Goal: Transaction & Acquisition: Purchase product/service

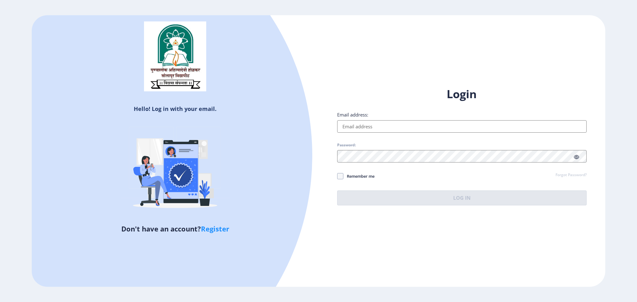
click at [401, 125] on input "Email address:" at bounding box center [461, 126] width 249 height 12
type input "[EMAIL_ADDRESS][DOMAIN_NAME]"
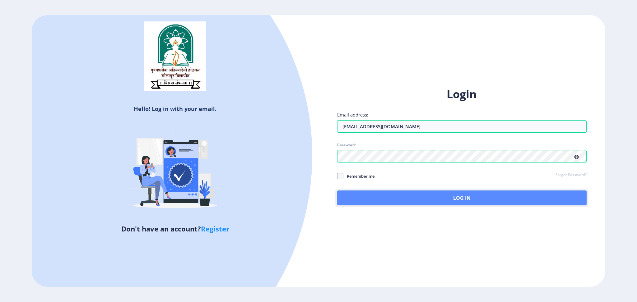
click at [421, 198] on button "Log In" at bounding box center [461, 198] width 249 height 15
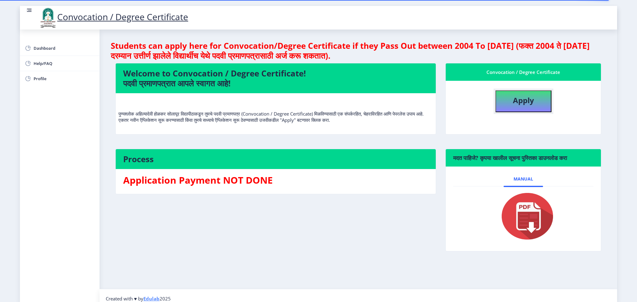
click at [524, 104] on b "Apply" at bounding box center [523, 100] width 21 height 10
select select
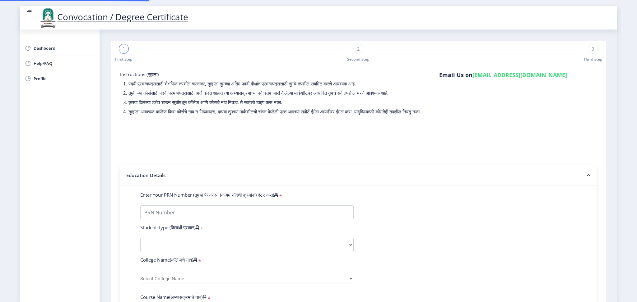
type input "2017032500265333"
select select "Regular"
select select "2021"
select select "March"
select select "Grade B"
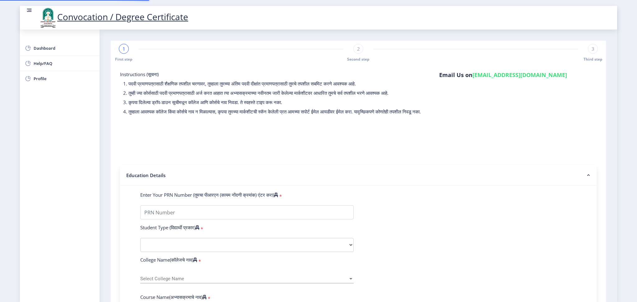
type input "17265333"
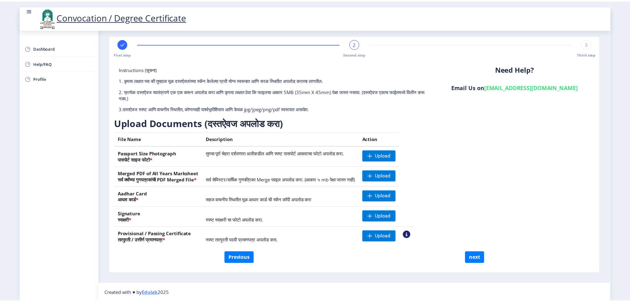
scroll to position [6, 0]
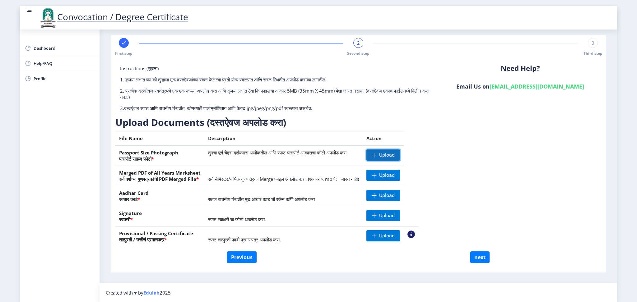
click at [400, 158] on span "Upload" at bounding box center [383, 155] width 34 height 11
click at [384, 155] on nb-action at bounding box center [375, 155] width 18 height 11
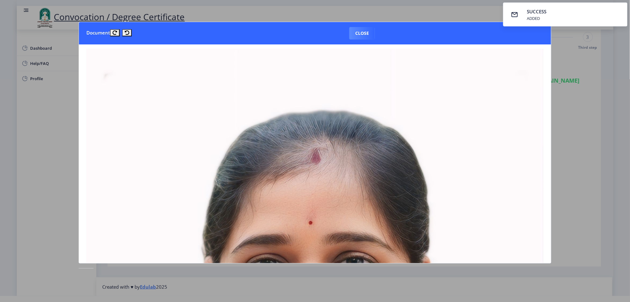
scroll to position [0, 0]
click at [365, 30] on button "Close" at bounding box center [361, 33] width 25 height 12
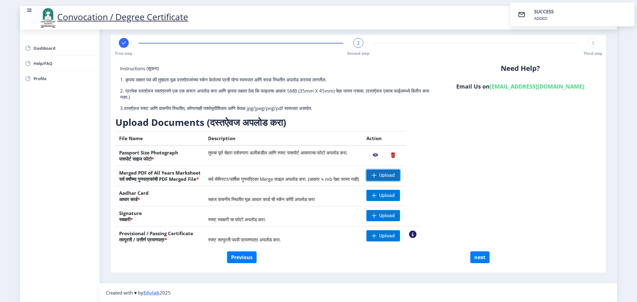
click at [394, 177] on span "Upload" at bounding box center [387, 175] width 16 height 6
click at [394, 196] on span "Upload" at bounding box center [387, 195] width 16 height 6
click at [394, 217] on span "Upload" at bounding box center [387, 216] width 16 height 6
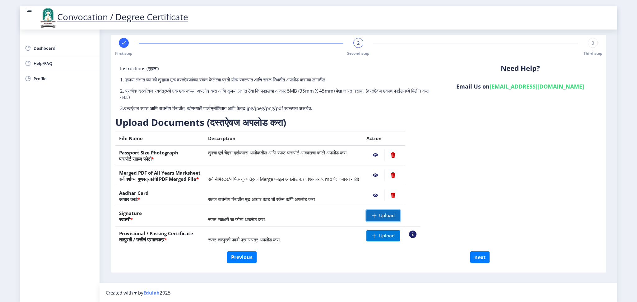
click at [399, 214] on span "Upload" at bounding box center [383, 215] width 34 height 11
click at [394, 236] on span "Upload" at bounding box center [387, 236] width 16 height 6
click at [384, 235] on nb-action at bounding box center [375, 235] width 18 height 11
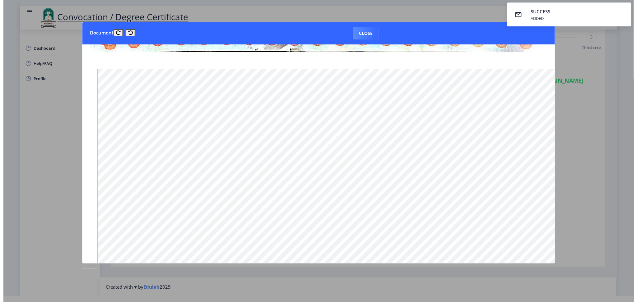
scroll to position [373, 0]
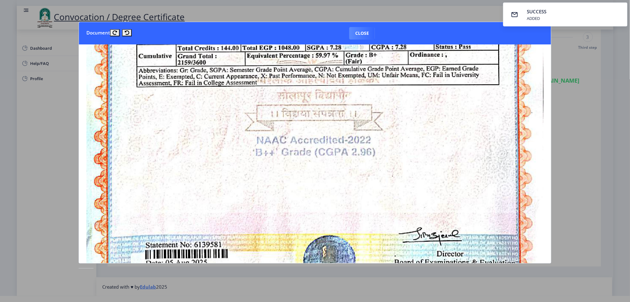
click at [445, 10] on div at bounding box center [315, 151] width 630 height 302
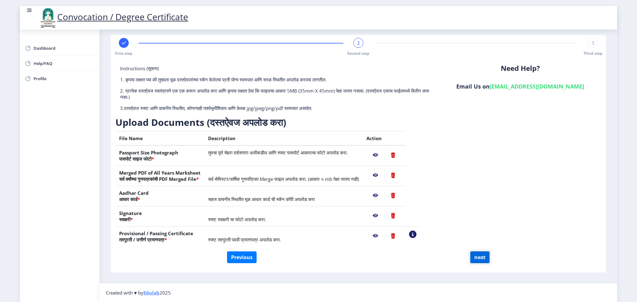
click at [477, 260] on button "next" at bounding box center [479, 257] width 19 height 12
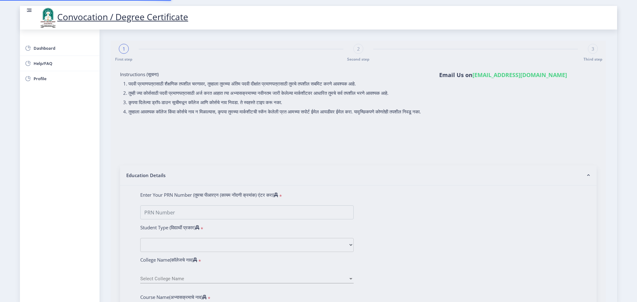
select select
type input "2017032500265333"
select select "Regular"
select select "2021"
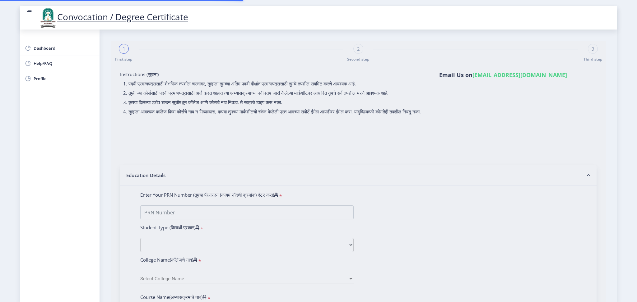
select select "March"
select select "Grade B"
type input "17265333"
select select "Advanced Accountancy"
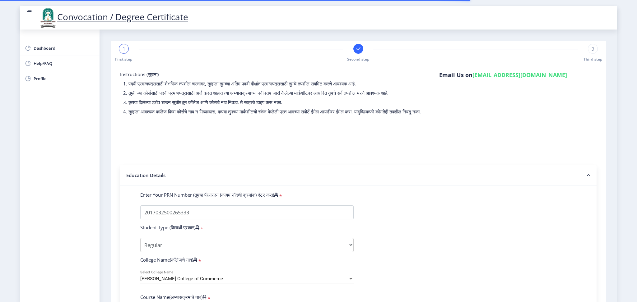
select select
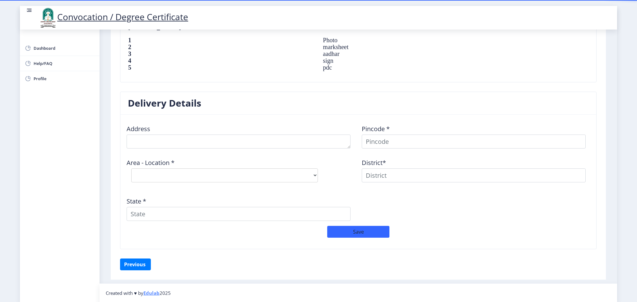
scroll to position [441, 0]
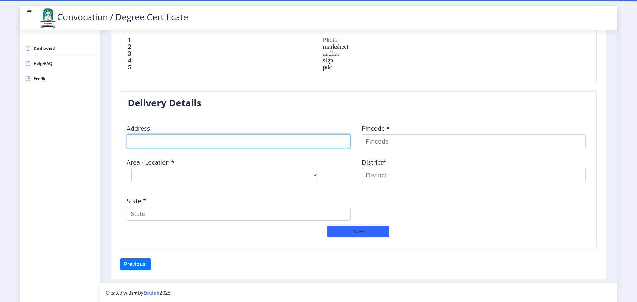
click at [162, 145] on textarea at bounding box center [239, 141] width 224 height 14
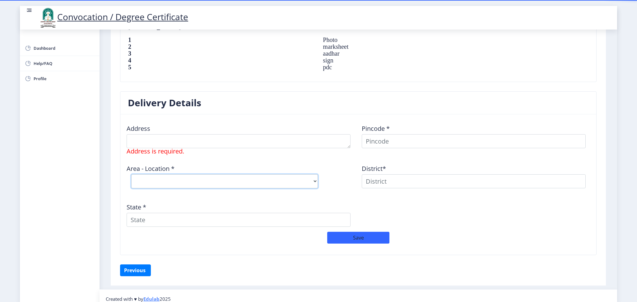
click at [283, 179] on select "Select Area Location" at bounding box center [224, 181] width 187 height 14
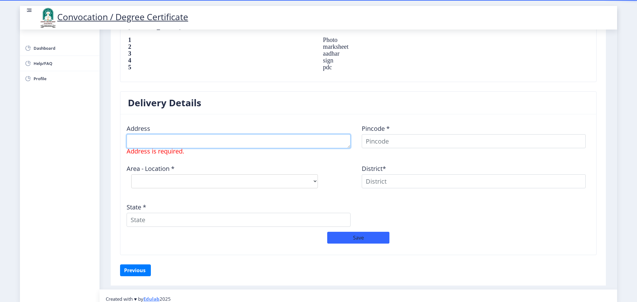
click at [184, 139] on textarea at bounding box center [239, 141] width 224 height 14
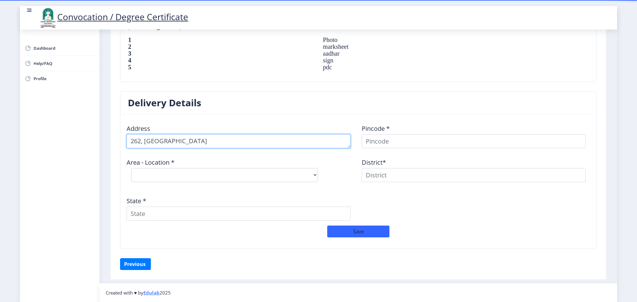
type textarea "262, New Sunil Nagar"
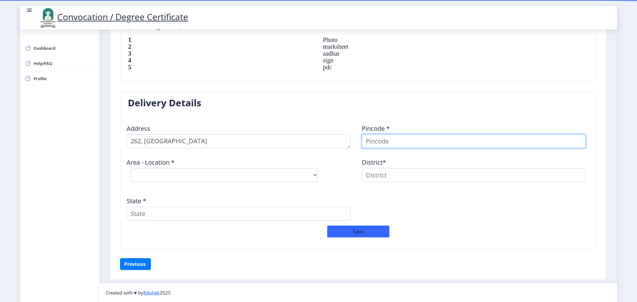
click at [369, 142] on input at bounding box center [474, 141] width 224 height 14
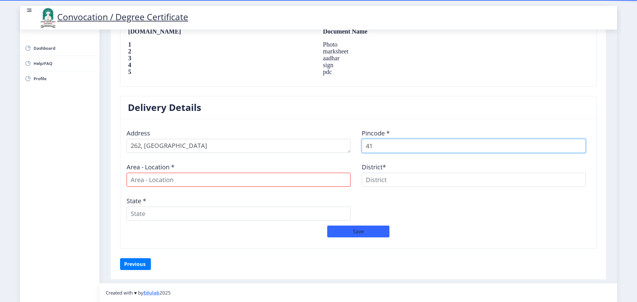
scroll to position [437, 0]
type input "413006"
select select
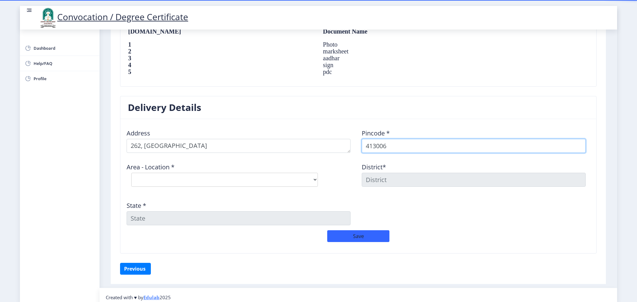
scroll to position [441, 0]
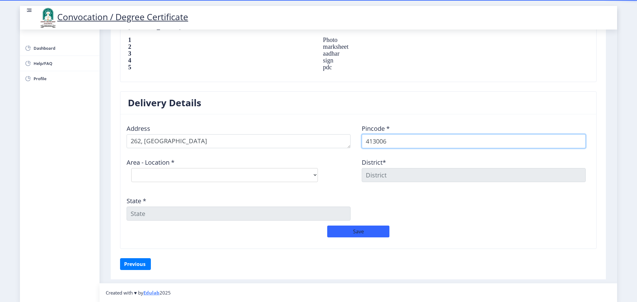
type input "413006"
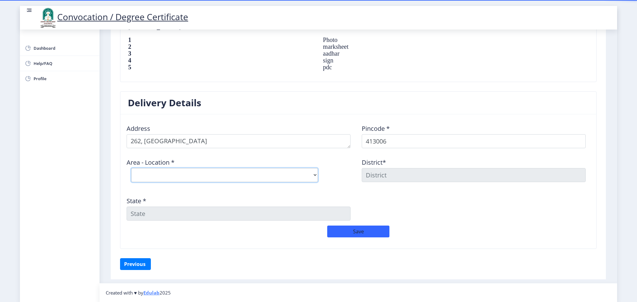
click at [195, 175] on select "Select Area Location Ashok Chowk S.O Kardehalli B.O Kumbhari B.O Midc Solapur S…" at bounding box center [224, 175] width 187 height 14
select select "4: Object"
click at [131, 168] on select "Select Area Location Ashok Chowk S.O Kardehalli B.O Kumbhari B.O Midc Solapur S…" at bounding box center [224, 175] width 187 height 14
type input "SOLAPUR"
type input "[GEOGRAPHIC_DATA]"
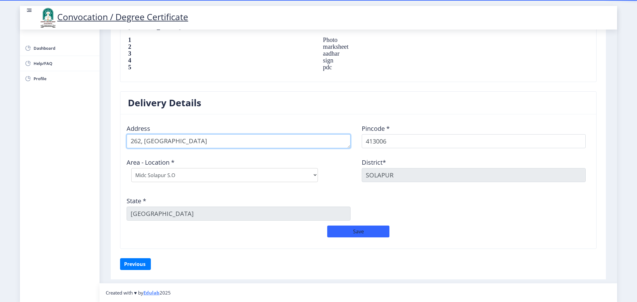
click at [205, 145] on textarea at bounding box center [239, 141] width 224 height 14
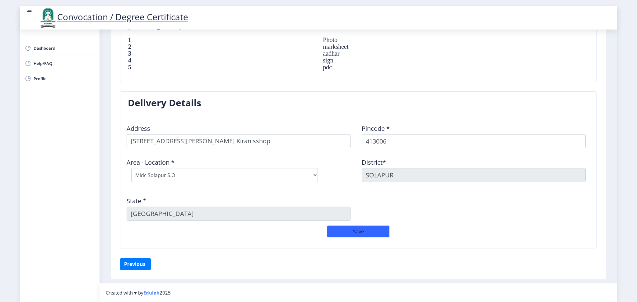
drag, startPoint x: 210, startPoint y: 145, endPoint x: 462, endPoint y: 108, distance: 254.2
click at [462, 108] on nb-card-header "Delivery Details" at bounding box center [358, 103] width 476 height 23
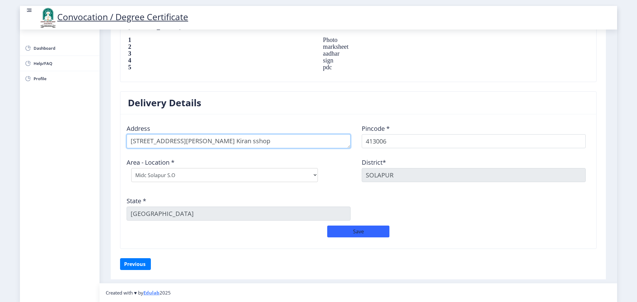
click at [260, 139] on textarea at bounding box center [239, 141] width 224 height 14
type textarea "[STREET_ADDRESS][PERSON_NAME] Kiran shop"
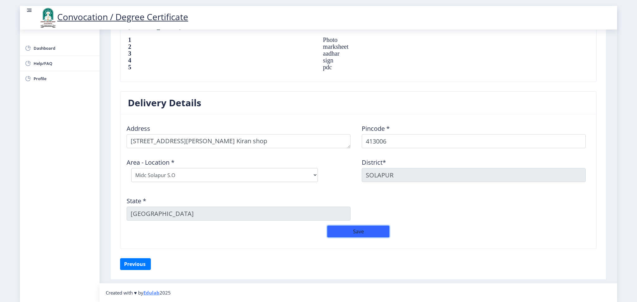
click at [360, 232] on button "Save" at bounding box center [358, 232] width 62 height 12
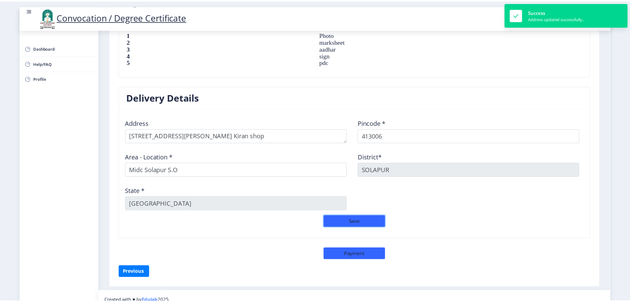
scroll to position [455, 0]
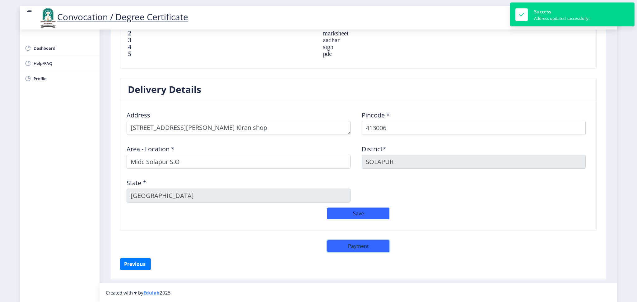
click at [355, 244] on button "Payment" at bounding box center [358, 246] width 62 height 12
select select "sealed"
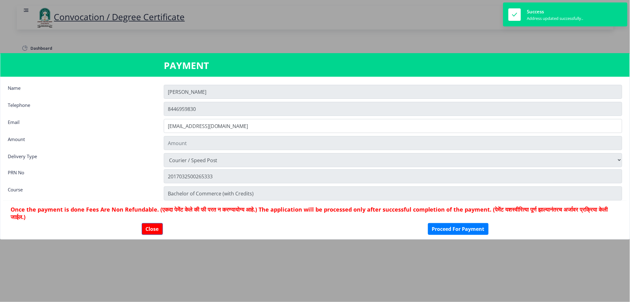
type input "1885"
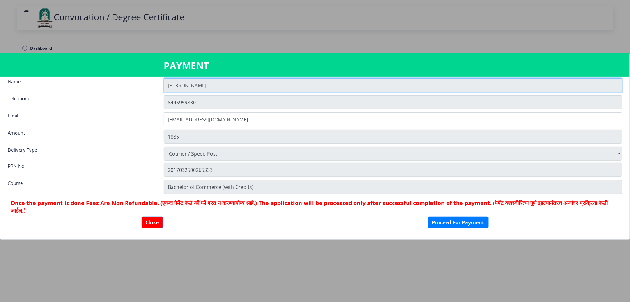
scroll to position [8, 0]
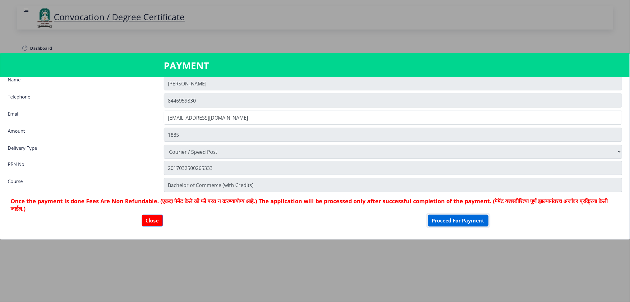
click at [459, 221] on button "Proceed For Payment" at bounding box center [458, 221] width 61 height 12
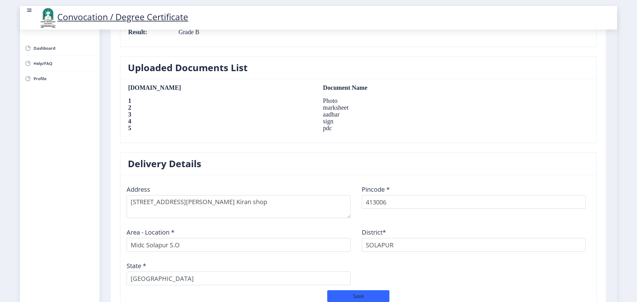
scroll to position [463, 0]
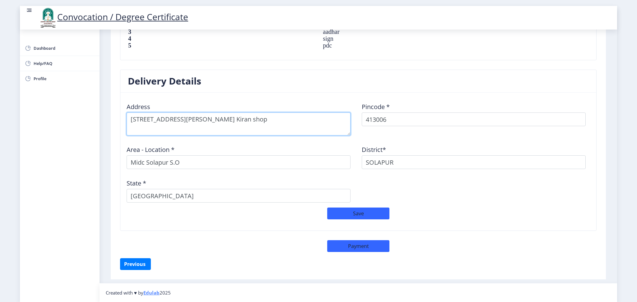
click at [247, 119] on textarea at bounding box center [239, 124] width 224 height 23
click at [248, 121] on textarea at bounding box center [239, 124] width 224 height 23
type textarea "[STREET_ADDRESS][PERSON_NAME] Kirana shop"
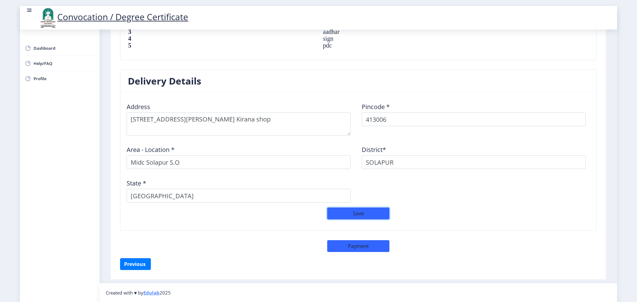
click at [349, 213] on button "Save" at bounding box center [358, 214] width 62 height 12
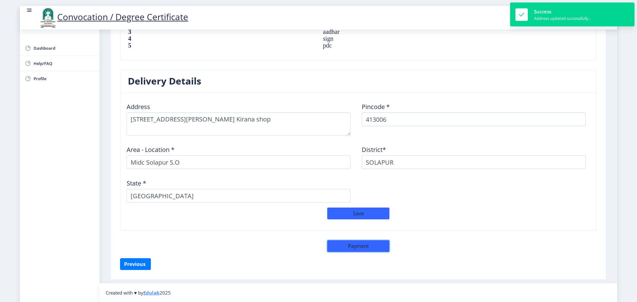
click at [346, 249] on button "Payment" at bounding box center [358, 246] width 62 height 12
select select "sealed"
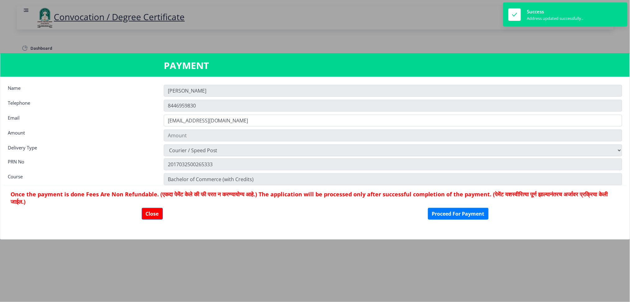
type input "1885"
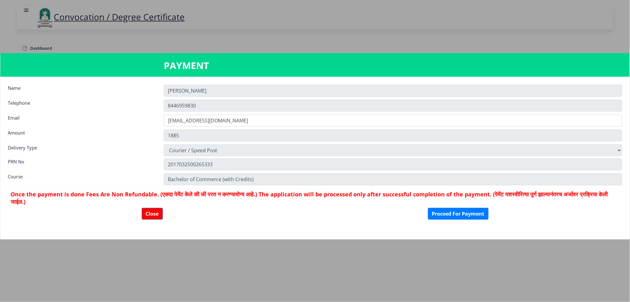
click at [449, 207] on nb-card-footer "Once the payment is done Fees Are Non Refundable. (एकदा पेमेंट केले की फी परत न…" at bounding box center [315, 204] width 624 height 39
click at [469, 215] on button "Proceed For Payment" at bounding box center [458, 214] width 61 height 12
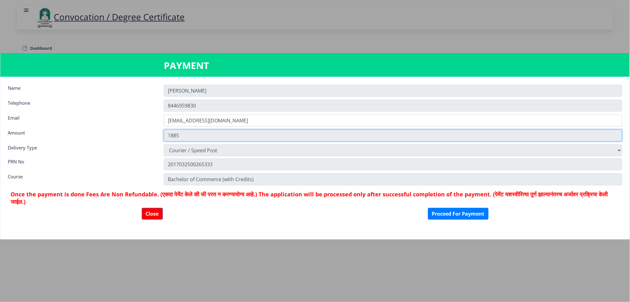
click at [193, 135] on input "1885" at bounding box center [393, 136] width 459 height 12
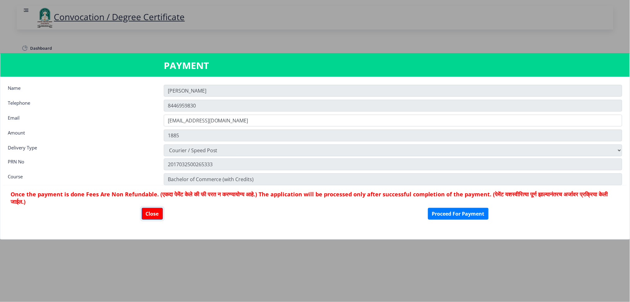
click at [155, 214] on button "Close" at bounding box center [152, 214] width 21 height 12
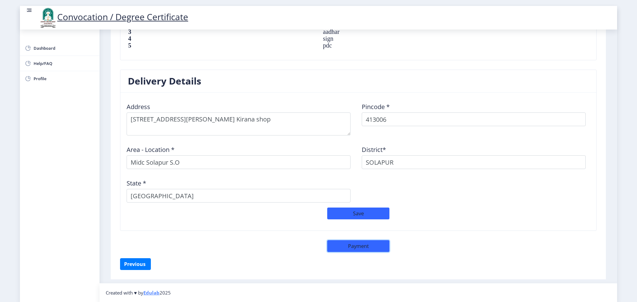
click at [354, 242] on button "Payment" at bounding box center [358, 246] width 62 height 12
select select "sealed"
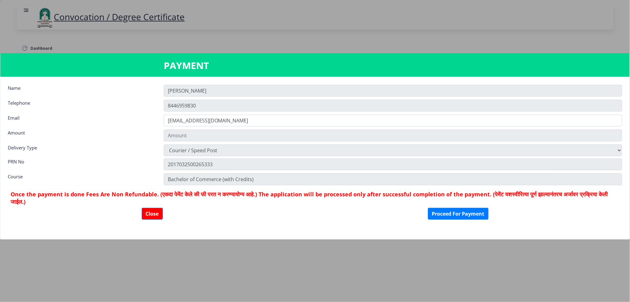
type input "1885"
click at [445, 215] on button "Proceed For Payment" at bounding box center [458, 214] width 61 height 12
